Goal: Find specific page/section: Find specific page/section

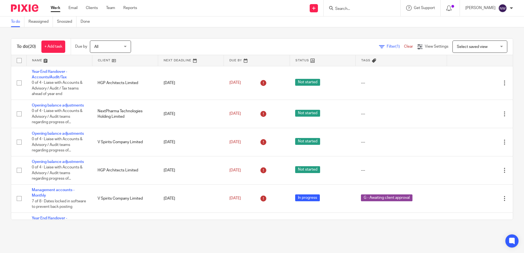
click at [378, 15] on div at bounding box center [362, 8] width 77 height 16
click at [370, 12] on div at bounding box center [362, 8] width 77 height 16
click at [367, 13] on div at bounding box center [362, 8] width 77 height 16
click at [358, 9] on input "Search" at bounding box center [359, 9] width 49 height 5
type input "sw & h"
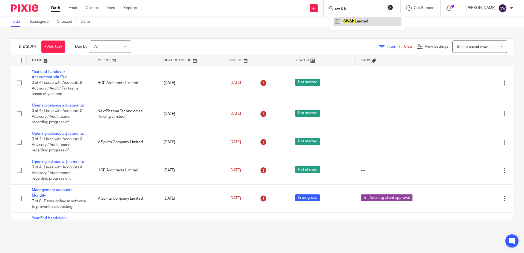
click at [353, 23] on link at bounding box center [368, 21] width 68 height 8
